Goal: Use online tool/utility: Utilize a website feature to perform a specific function

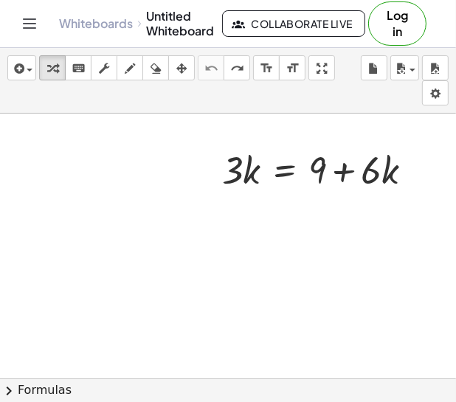
scroll to position [7, 55]
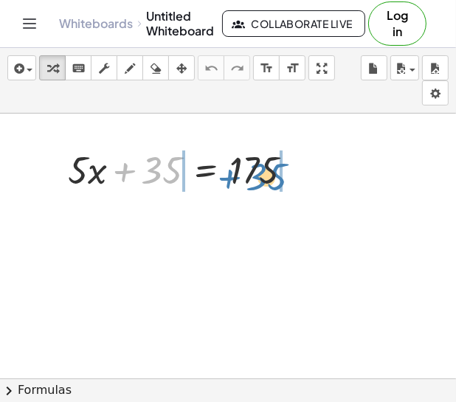
drag, startPoint x: 157, startPoint y: 163, endPoint x: 263, endPoint y: 169, distance: 105.6
click at [263, 169] on div at bounding box center [186, 169] width 252 height 50
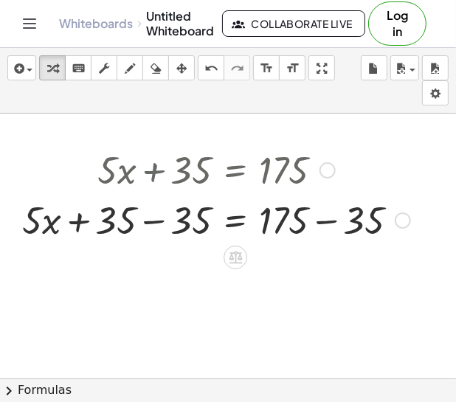
click at [150, 221] on div at bounding box center [216, 219] width 403 height 50
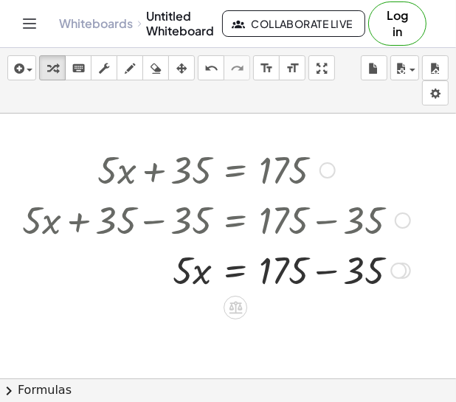
click at [333, 223] on div at bounding box center [216, 219] width 403 height 50
click at [319, 266] on div at bounding box center [216, 269] width 403 height 50
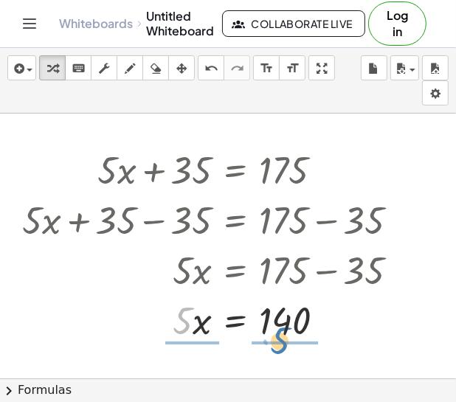
drag, startPoint x: 184, startPoint y: 323, endPoint x: 281, endPoint y: 343, distance: 99.4
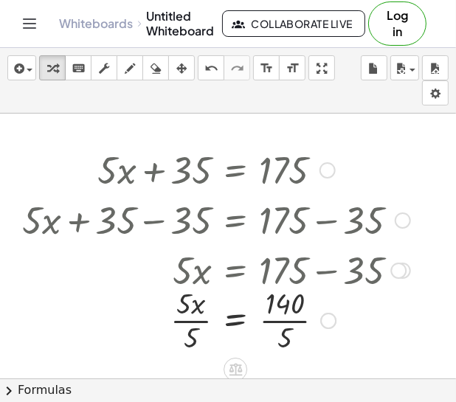
click at [180, 319] on div at bounding box center [216, 319] width 403 height 74
click at [270, 319] on div at bounding box center [216, 319] width 403 height 74
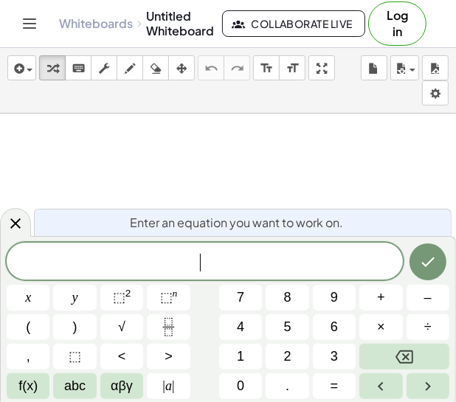
click at [60, 259] on span "​" at bounding box center [205, 262] width 396 height 21
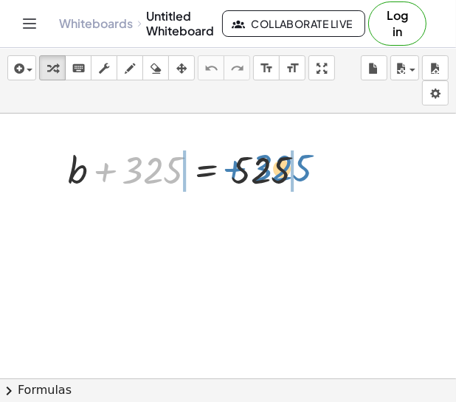
drag, startPoint x: 138, startPoint y: 175, endPoint x: 338, endPoint y: 141, distance: 202.7
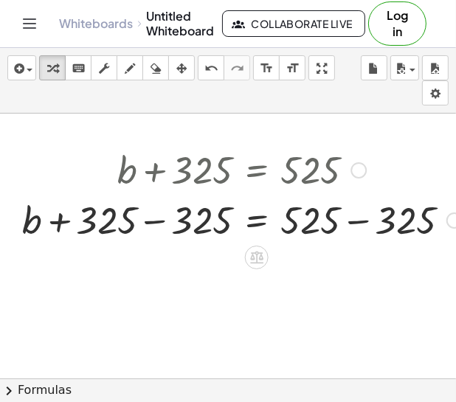
click at [155, 220] on div at bounding box center [242, 219] width 454 height 50
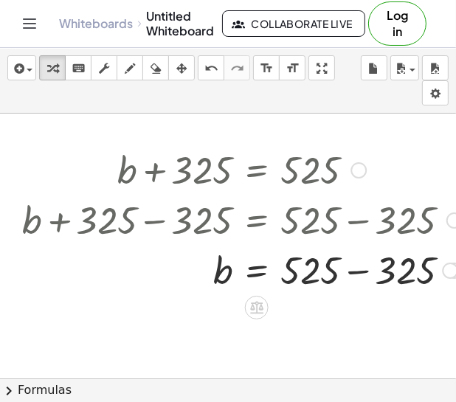
click at [354, 277] on div at bounding box center [242, 269] width 454 height 50
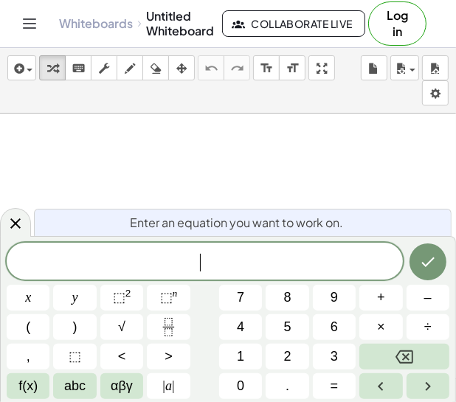
click at [109, 262] on span "​" at bounding box center [205, 262] width 396 height 21
click at [273, 266] on span "b − 6 ​" at bounding box center [205, 262] width 396 height 21
click at [263, 249] on div "b − 3 6 = 5 7 ​" at bounding box center [205, 261] width 396 height 37
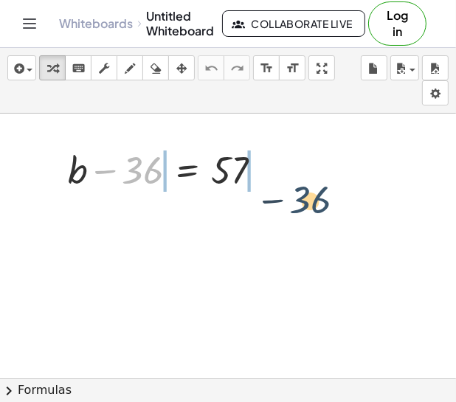
drag, startPoint x: 146, startPoint y: 162, endPoint x: 310, endPoint y: 179, distance: 164.7
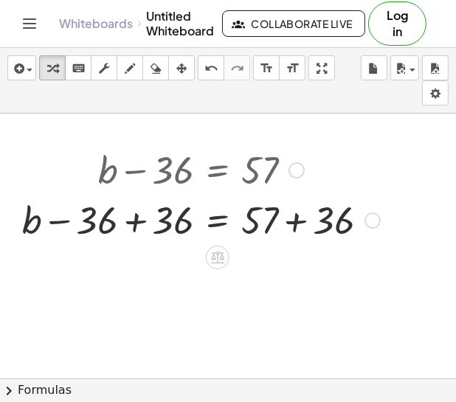
click at [136, 220] on div at bounding box center [201, 219] width 372 height 50
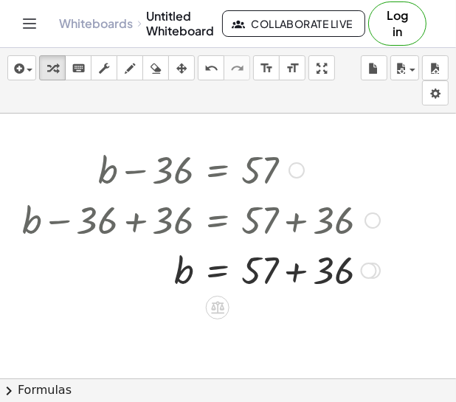
click at [292, 269] on div at bounding box center [201, 269] width 372 height 50
